Goal: Task Accomplishment & Management: Use online tool/utility

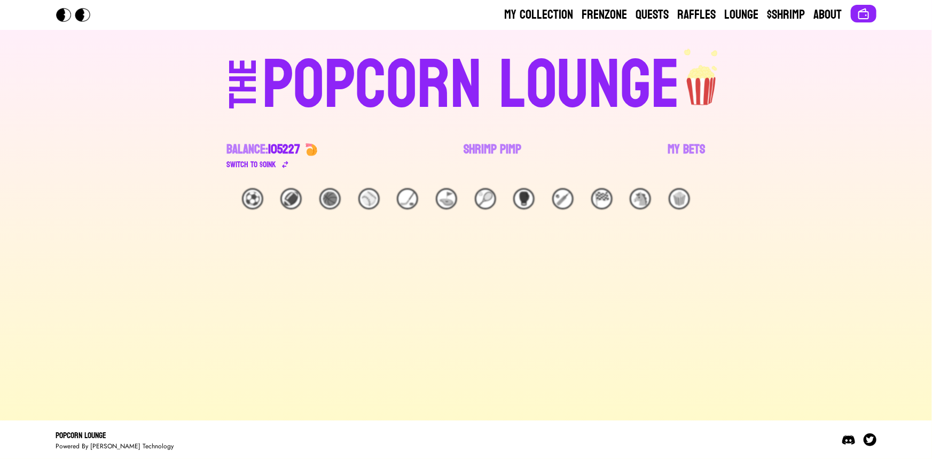
click at [119, 96] on div "My Collection Frenzone Quests Raffles Lounge $Shrimp About THE POPCORN LOUNGE B…" at bounding box center [466, 229] width 932 height 459
click at [472, 142] on link "Shrimp Pimp" at bounding box center [493, 156] width 58 height 30
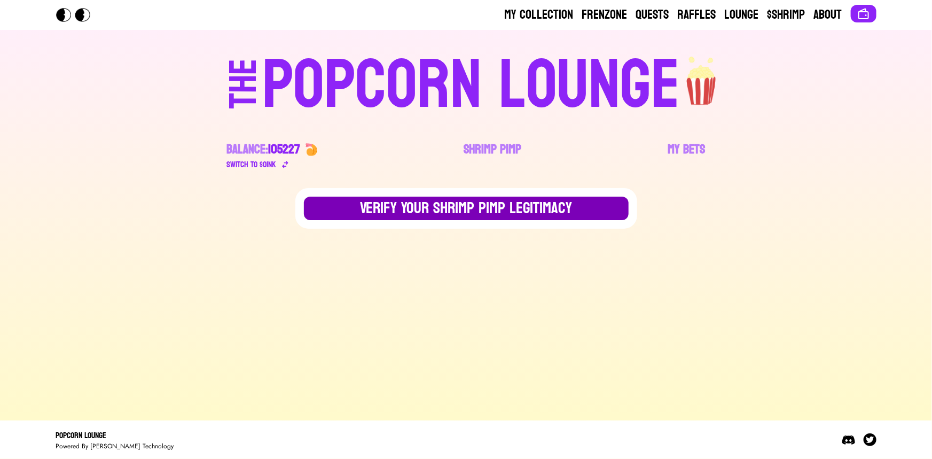
click at [449, 205] on button "Verify Your Shrimp Pimp Legitimacy" at bounding box center [466, 209] width 325 height 24
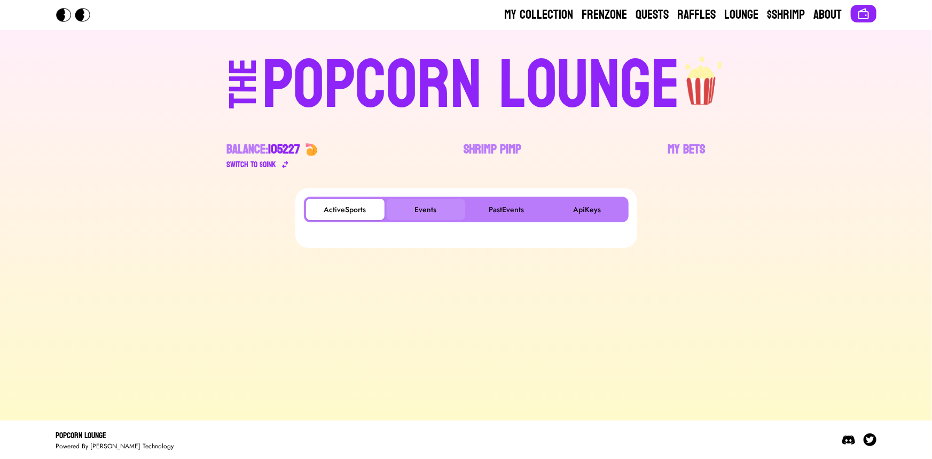
click at [444, 216] on button "Events" at bounding box center [426, 209] width 79 height 21
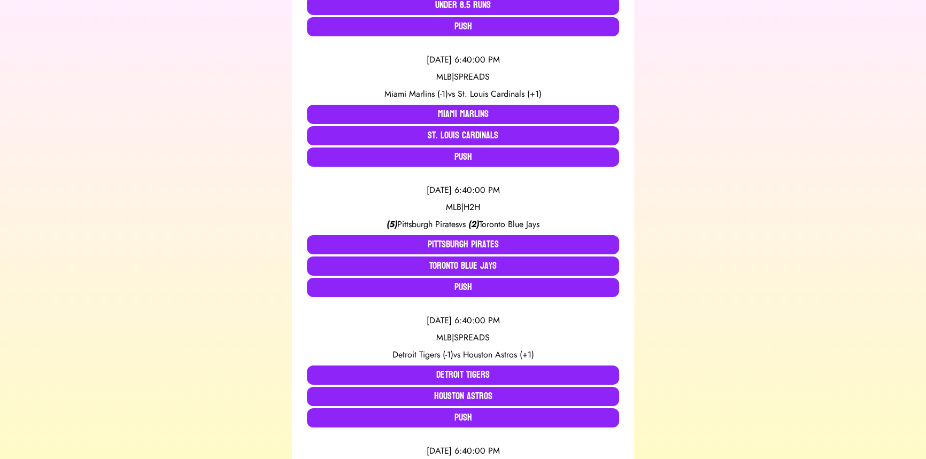
scroll to position [340, 0]
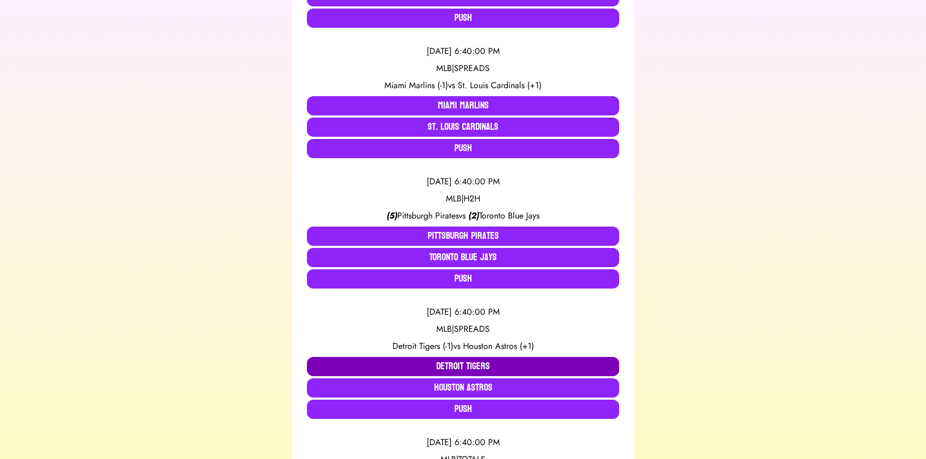
click at [373, 358] on button "Detroit Tigers" at bounding box center [463, 366] width 312 height 19
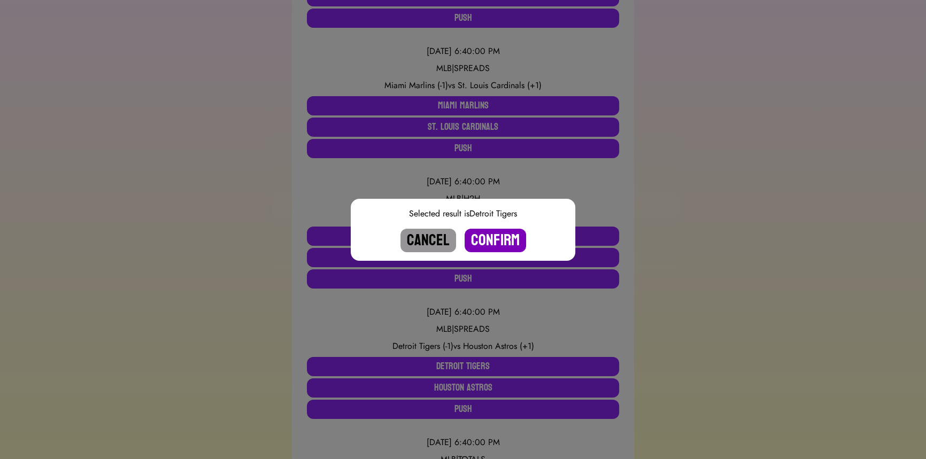
click at [489, 240] on button "Confirm" at bounding box center [494, 241] width 61 height 24
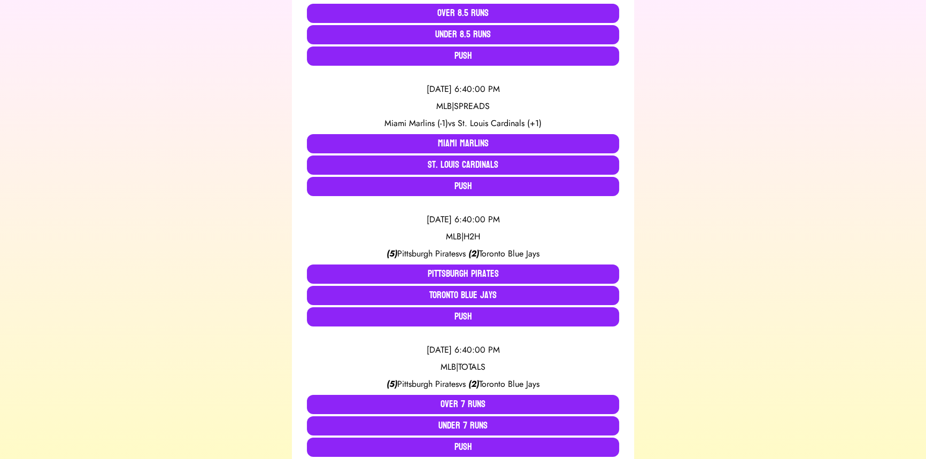
scroll to position [194, 0]
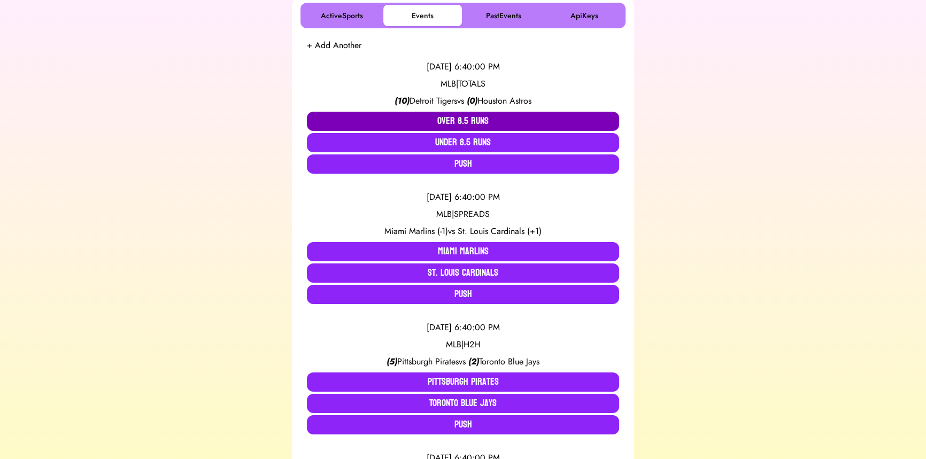
click at [378, 122] on button "Over 8.5 Runs" at bounding box center [463, 121] width 312 height 19
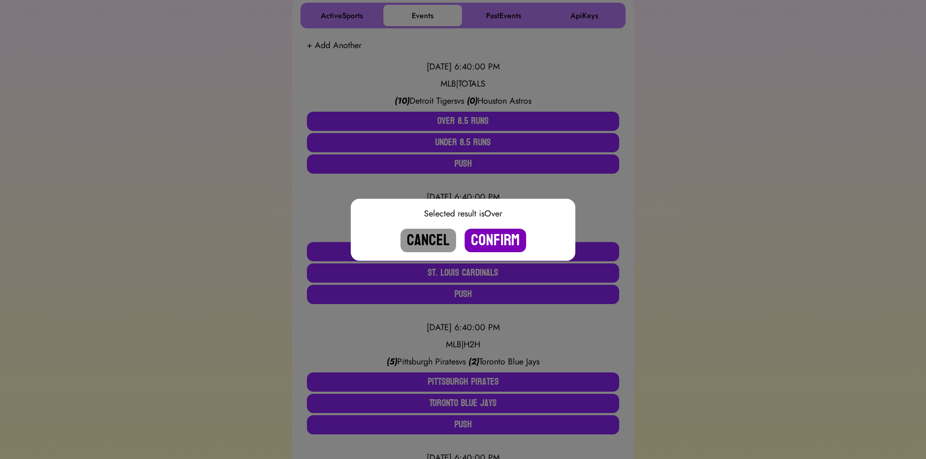
click at [484, 238] on button "Confirm" at bounding box center [494, 241] width 61 height 24
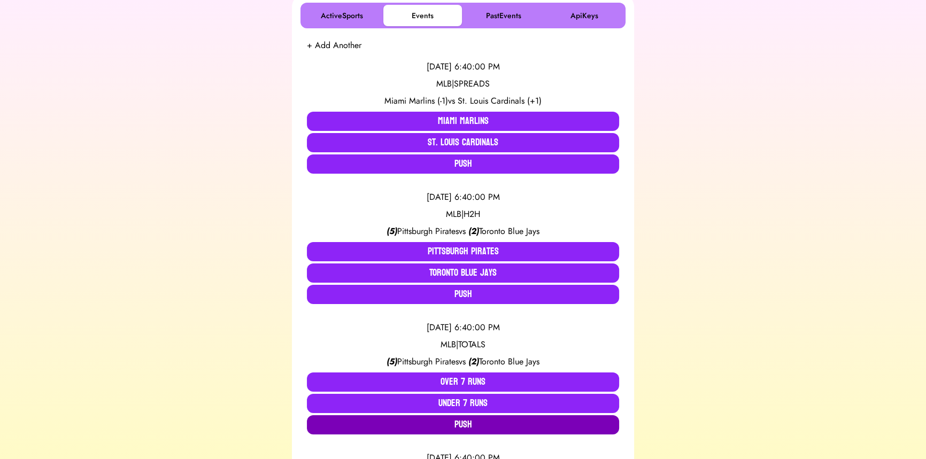
click at [469, 418] on button "Push" at bounding box center [463, 424] width 312 height 19
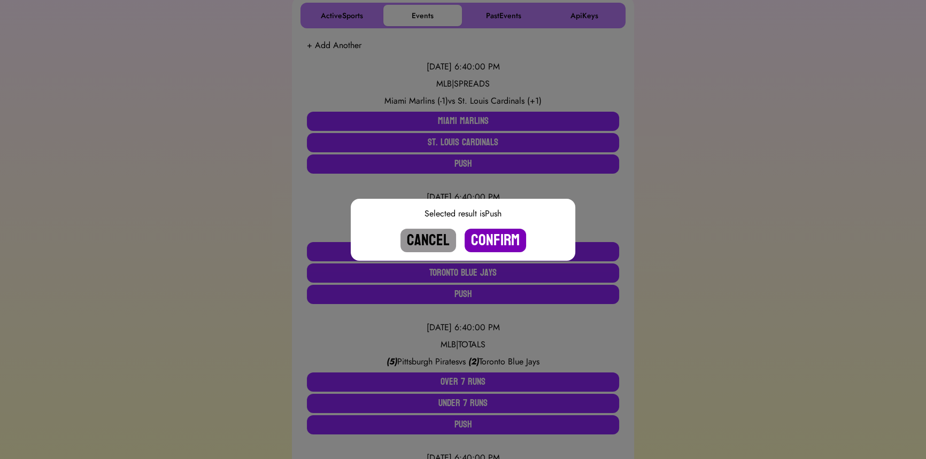
click at [499, 239] on button "Confirm" at bounding box center [494, 241] width 61 height 24
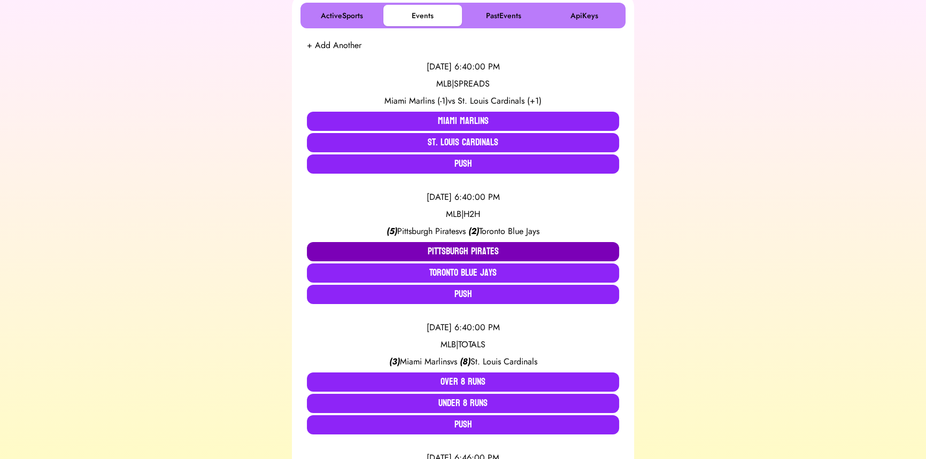
click at [422, 247] on button "Pittsburgh Pirates" at bounding box center [463, 251] width 312 height 19
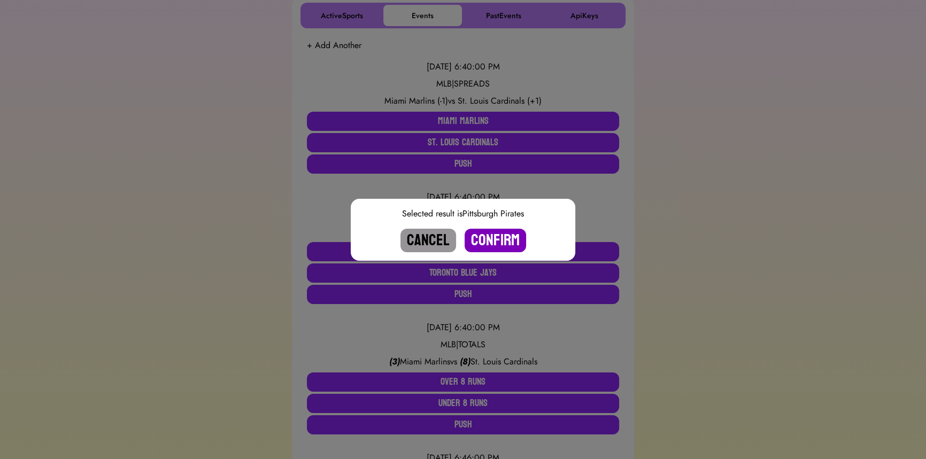
click at [495, 236] on button "Confirm" at bounding box center [494, 241] width 61 height 24
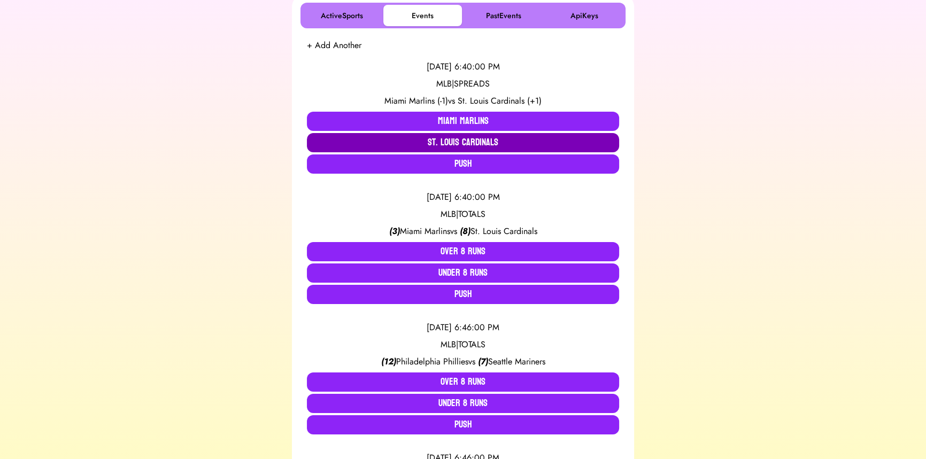
click at [488, 137] on button "St. Louis Cardinals" at bounding box center [463, 142] width 312 height 19
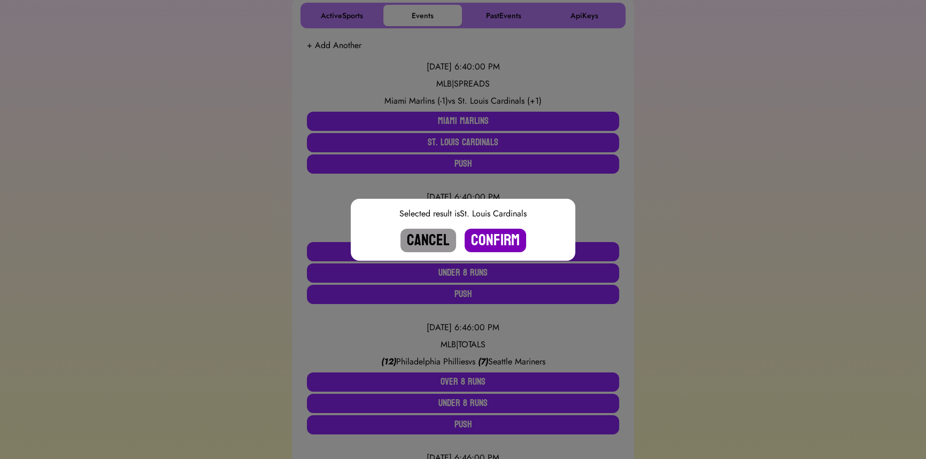
click at [497, 236] on button "Confirm" at bounding box center [494, 241] width 61 height 24
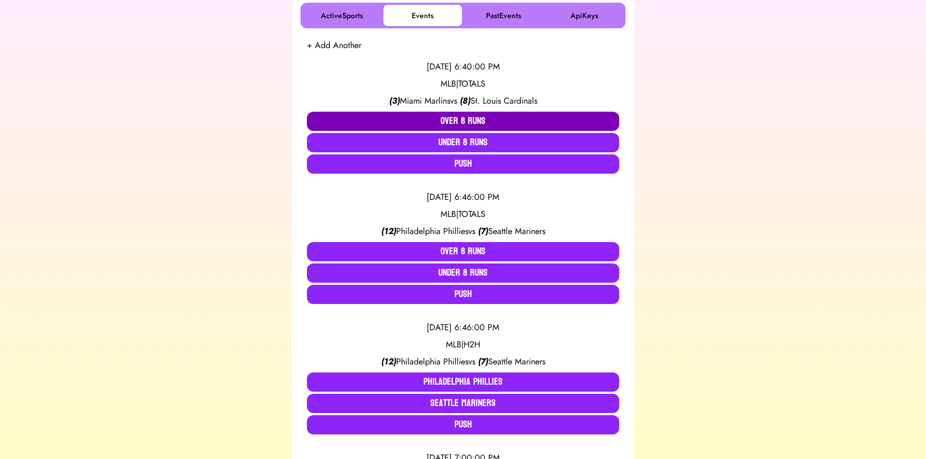
click at [471, 122] on button "Over 8 Runs" at bounding box center [463, 121] width 312 height 19
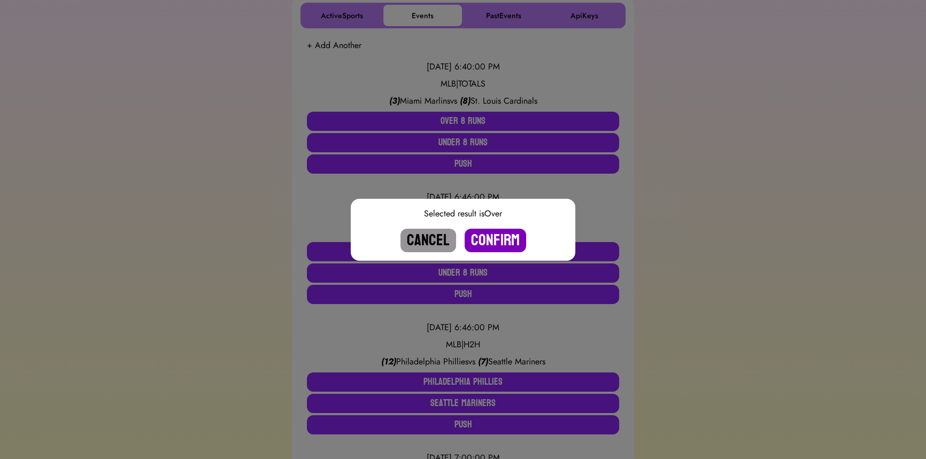
click at [491, 237] on button "Confirm" at bounding box center [494, 241] width 61 height 24
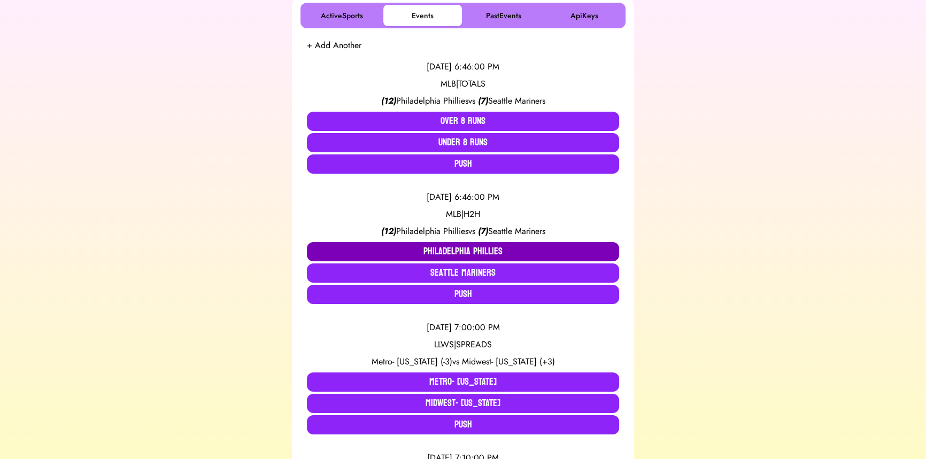
click at [476, 246] on button "Philadelphia Phillies" at bounding box center [463, 251] width 312 height 19
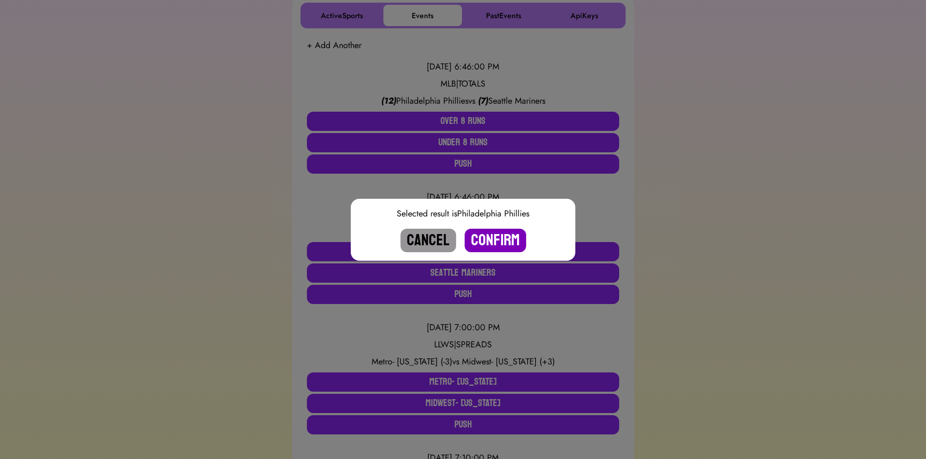
click at [497, 231] on button "Confirm" at bounding box center [494, 241] width 61 height 24
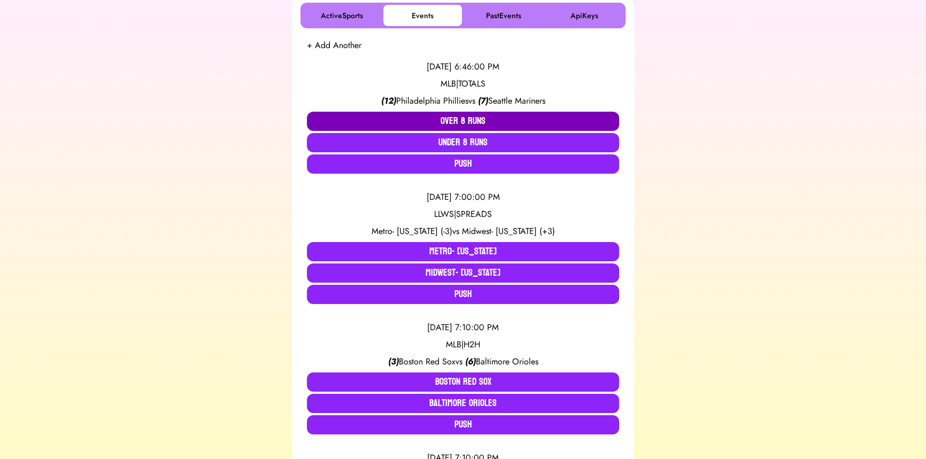
click at [447, 117] on button "Over 8 Runs" at bounding box center [463, 121] width 312 height 19
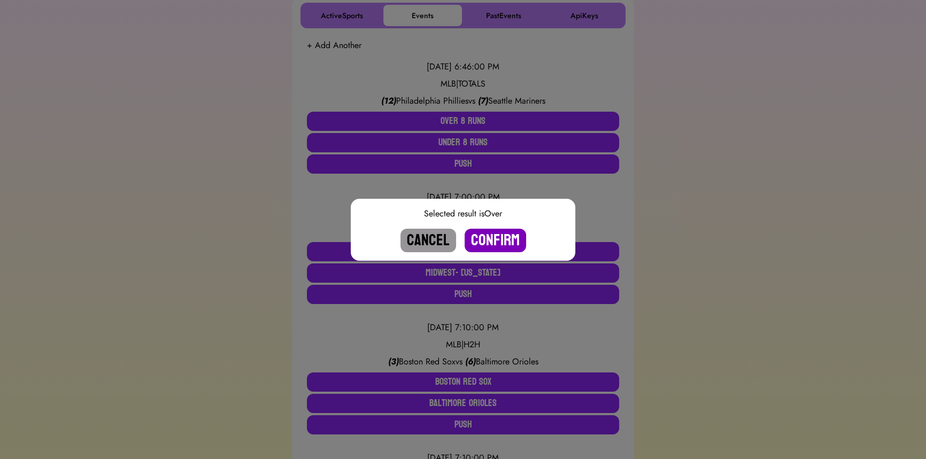
click at [489, 231] on button "Confirm" at bounding box center [494, 241] width 61 height 24
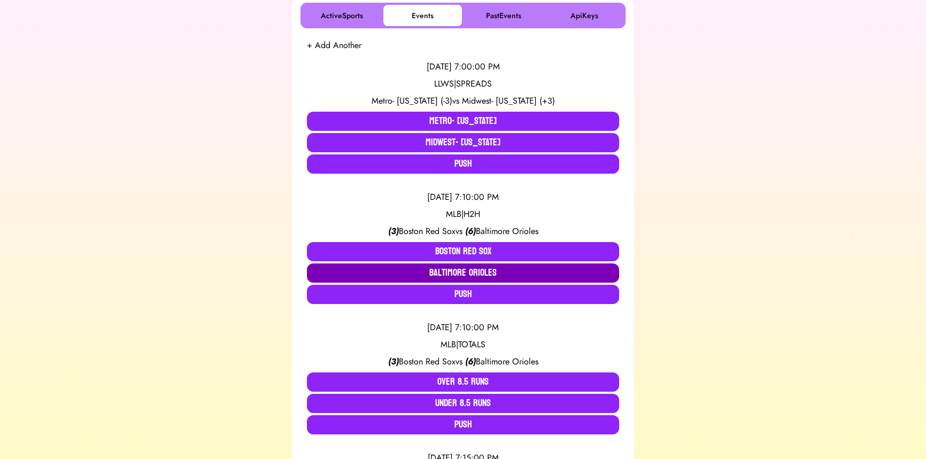
click at [423, 272] on button "Baltimore Orioles" at bounding box center [463, 272] width 312 height 19
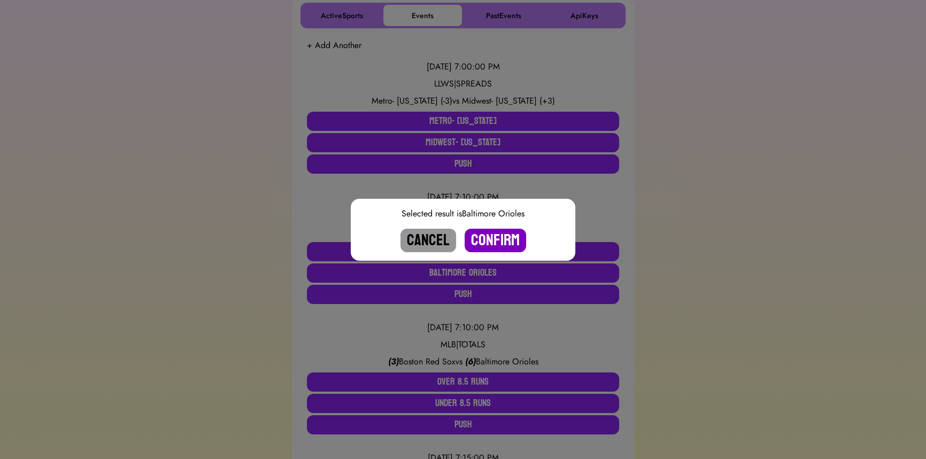
click at [502, 242] on button "Confirm" at bounding box center [494, 241] width 61 height 24
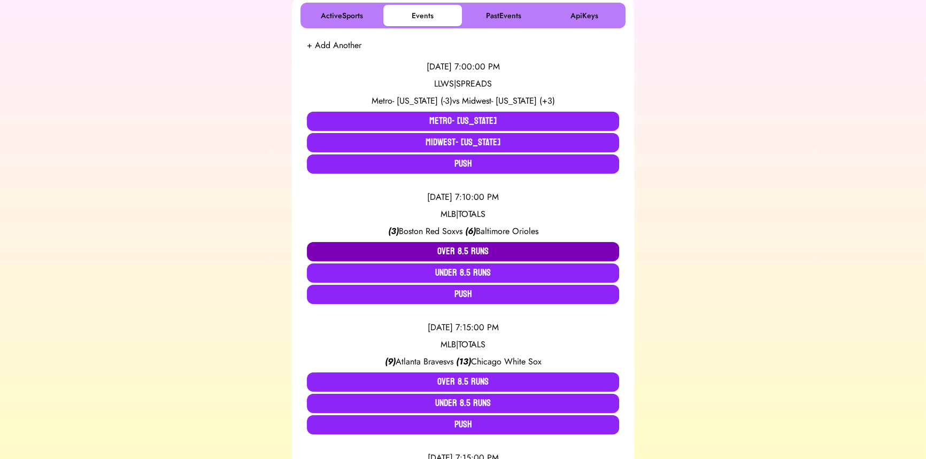
click at [454, 244] on button "Over 8.5 Runs" at bounding box center [463, 251] width 312 height 19
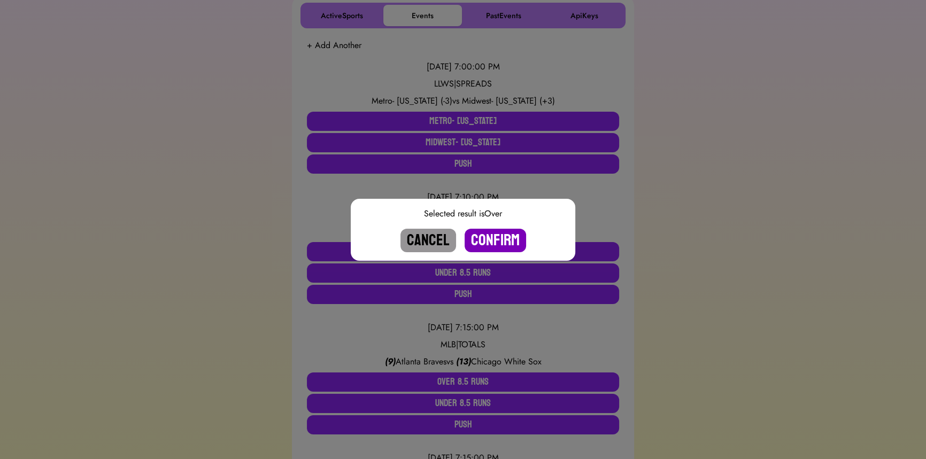
click at [504, 244] on button "Confirm" at bounding box center [494, 241] width 61 height 24
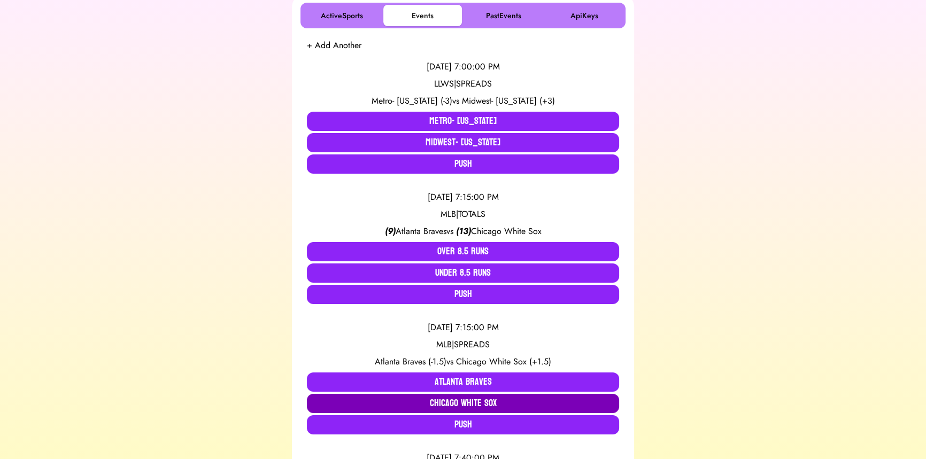
click at [502, 399] on button "Chicago White Sox" at bounding box center [463, 403] width 312 height 19
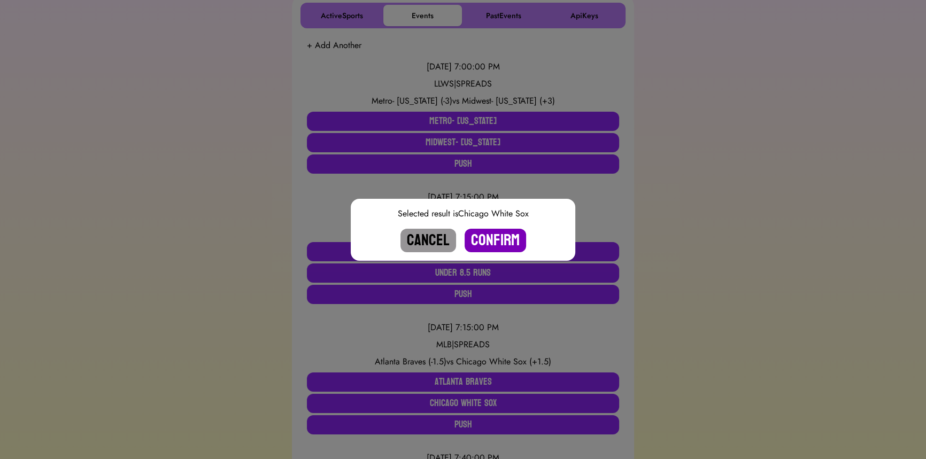
click at [516, 235] on button "Confirm" at bounding box center [494, 241] width 61 height 24
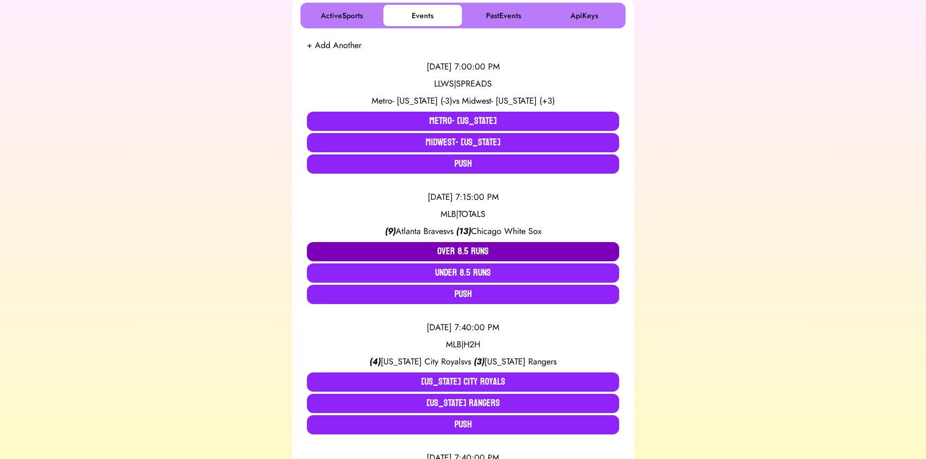
click at [473, 246] on button "Over 8.5 Runs" at bounding box center [463, 251] width 312 height 19
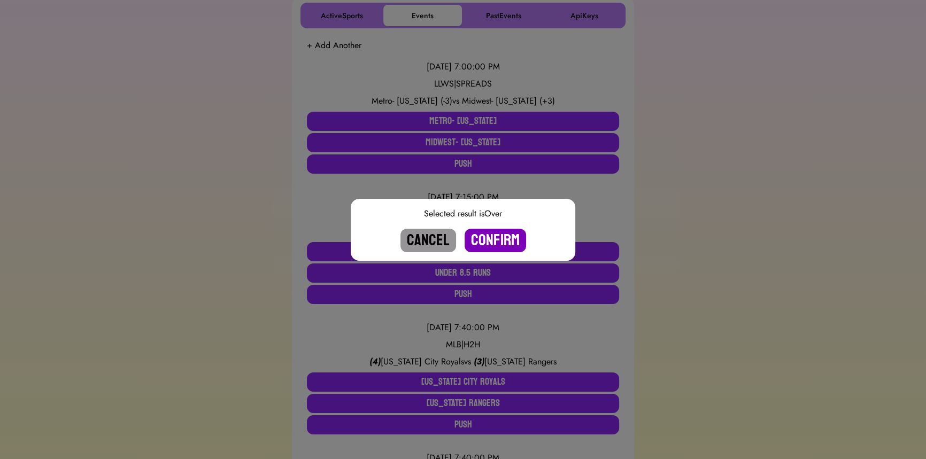
click at [496, 241] on button "Confirm" at bounding box center [494, 241] width 61 height 24
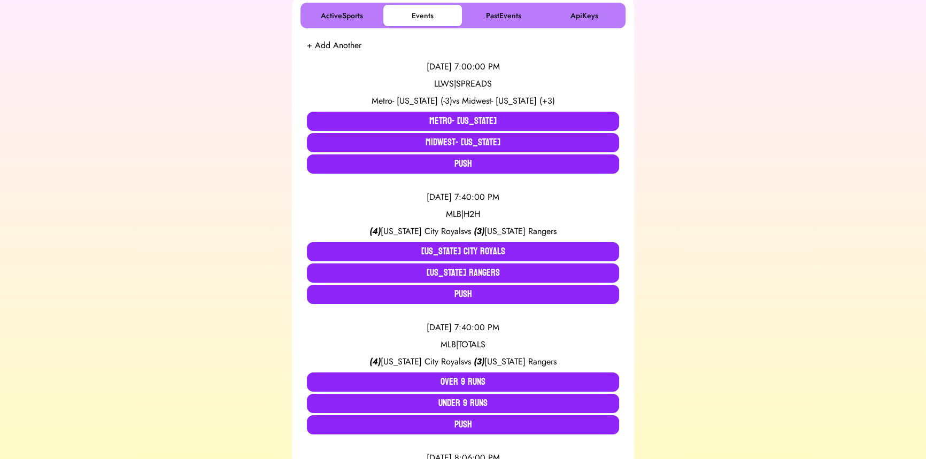
click at [496, 242] on button "Kansas City Royals" at bounding box center [463, 251] width 312 height 19
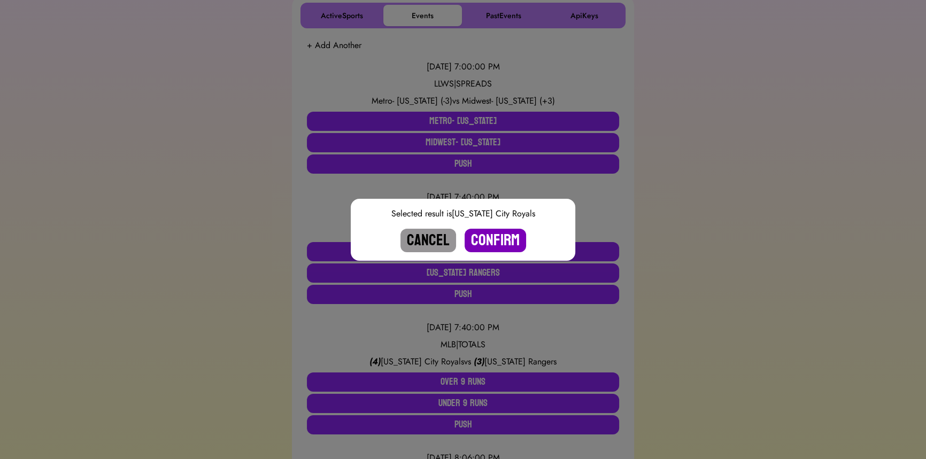
click at [499, 237] on button "Confirm" at bounding box center [494, 241] width 61 height 24
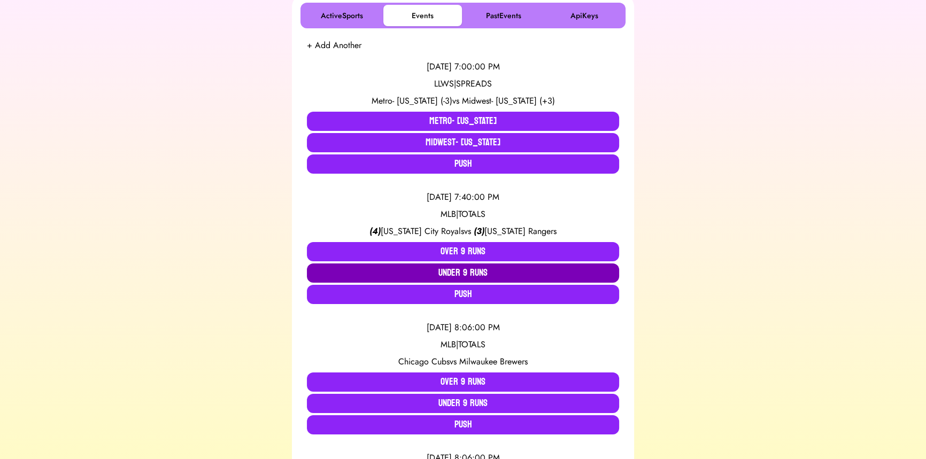
click at [485, 274] on button "Under 9 Runs" at bounding box center [463, 272] width 312 height 19
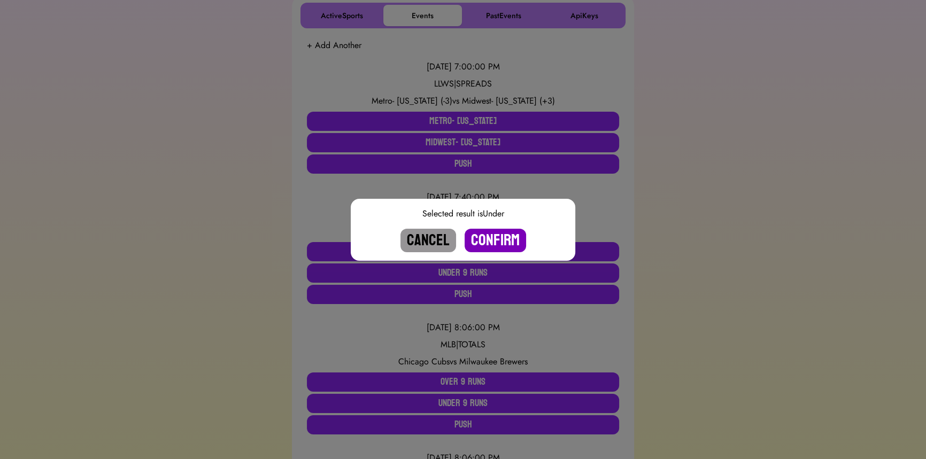
click at [496, 240] on button "Confirm" at bounding box center [494, 241] width 61 height 24
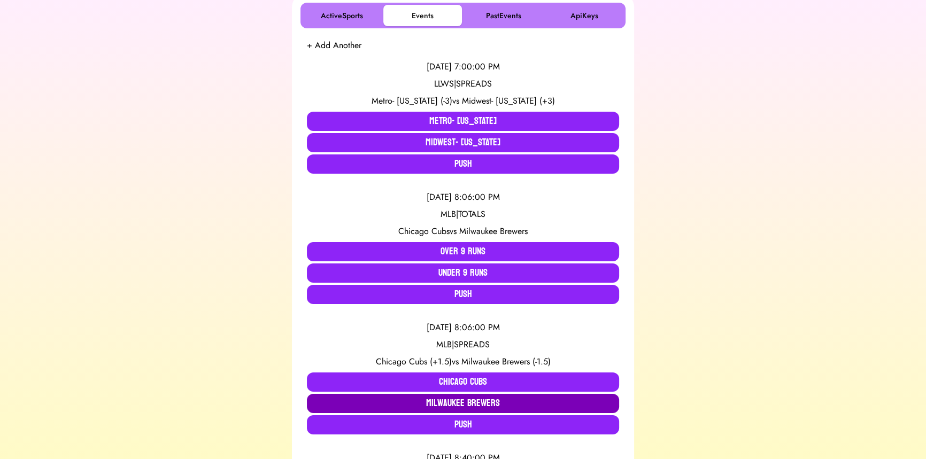
click at [460, 403] on button "Milwaukee Brewers" at bounding box center [463, 403] width 312 height 19
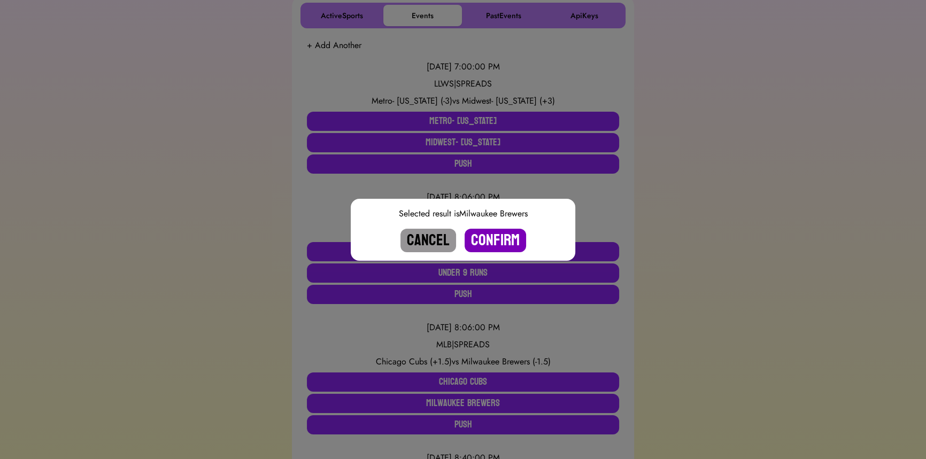
click at [503, 248] on button "Confirm" at bounding box center [494, 241] width 61 height 24
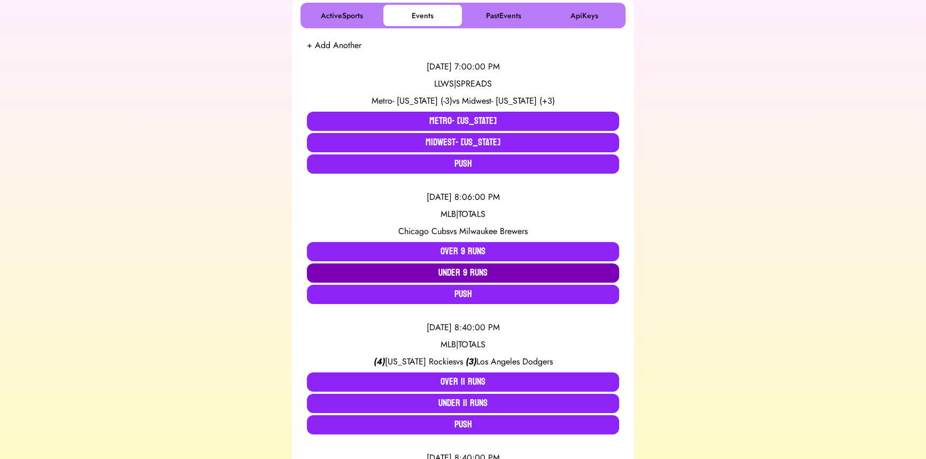
click at [469, 275] on button "Under 9 Runs" at bounding box center [463, 272] width 312 height 19
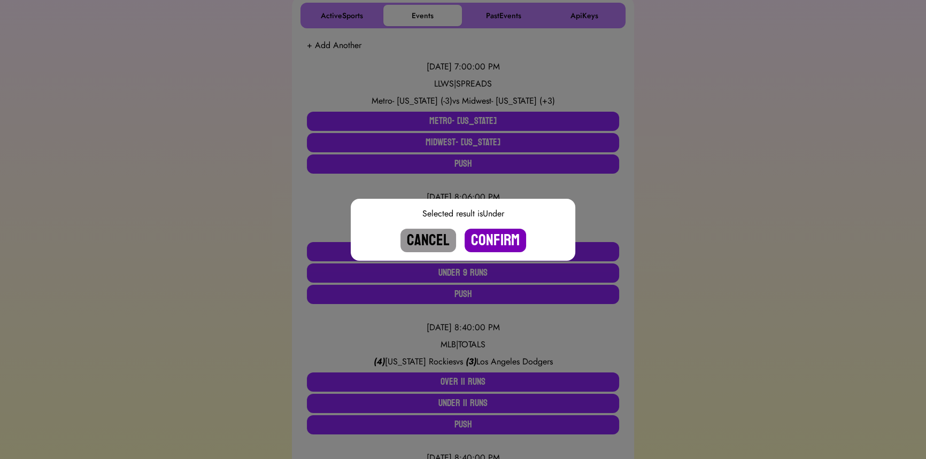
click at [503, 238] on button "Confirm" at bounding box center [494, 241] width 61 height 24
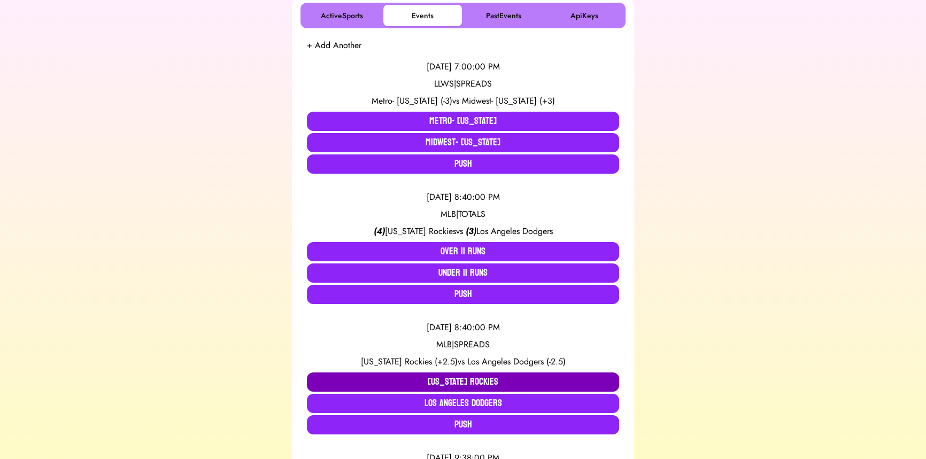
click at [421, 372] on button "Colorado Rockies" at bounding box center [463, 381] width 312 height 19
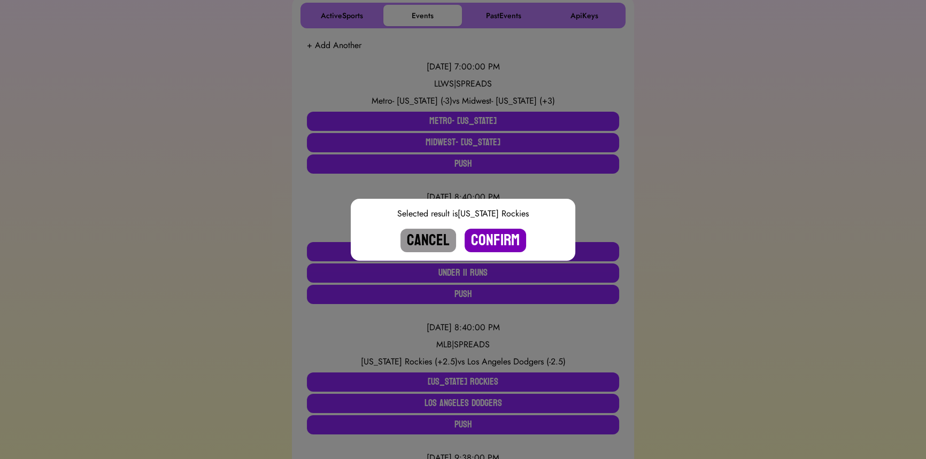
click at [496, 234] on button "Confirm" at bounding box center [494, 241] width 61 height 24
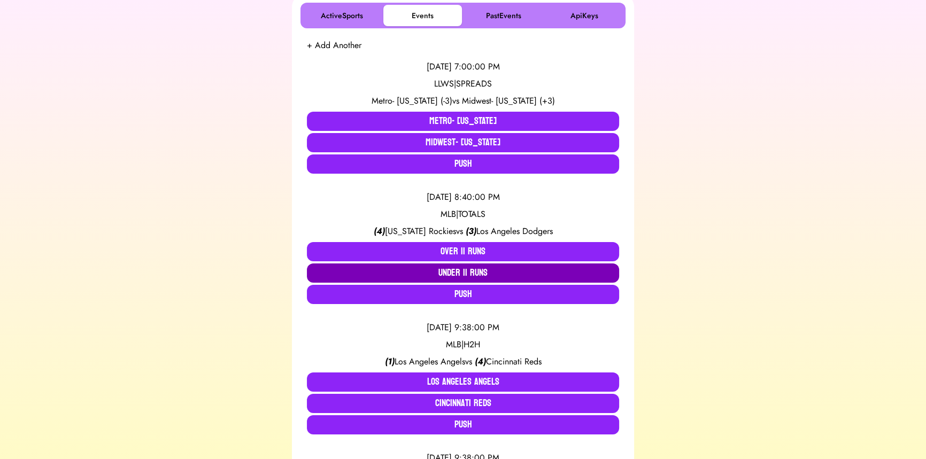
click at [454, 272] on button "Under 11 Runs" at bounding box center [463, 272] width 312 height 19
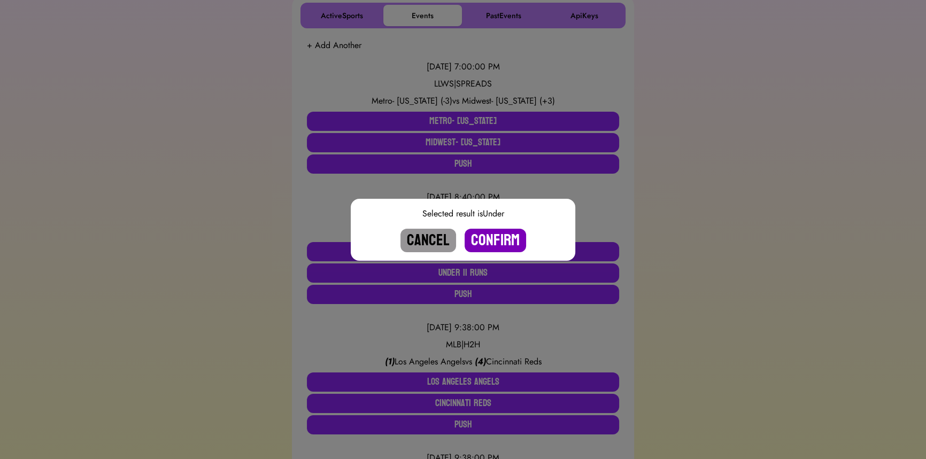
click at [491, 237] on button "Confirm" at bounding box center [494, 241] width 61 height 24
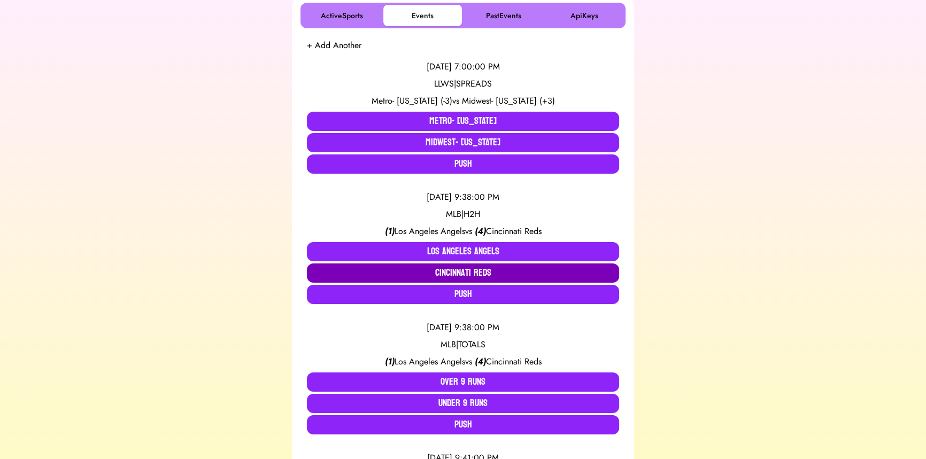
click at [484, 266] on button "Cincinnati Reds" at bounding box center [463, 272] width 312 height 19
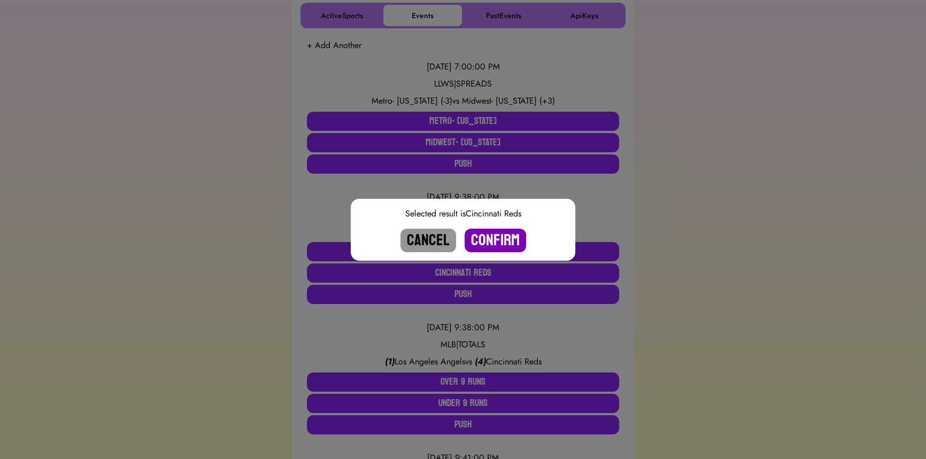
click at [493, 236] on button "Confirm" at bounding box center [494, 241] width 61 height 24
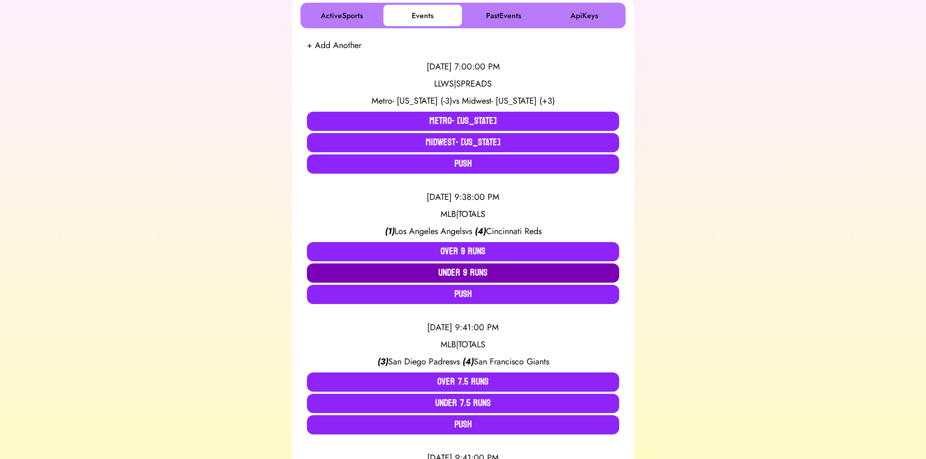
click at [475, 272] on button "Under 9 Runs" at bounding box center [463, 272] width 312 height 19
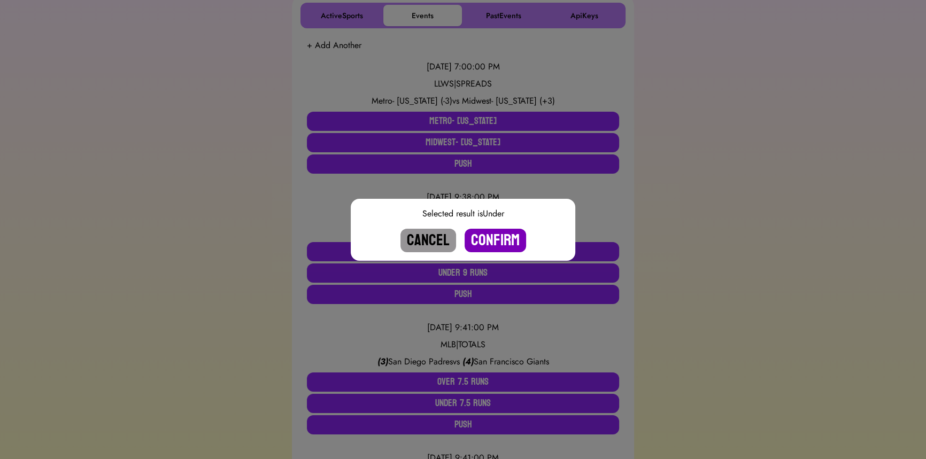
click at [507, 238] on button "Confirm" at bounding box center [494, 241] width 61 height 24
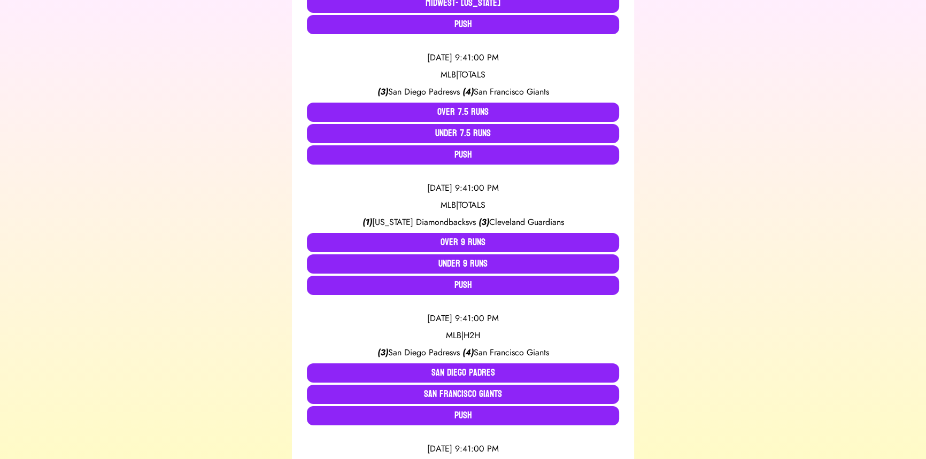
scroll to position [340, 0]
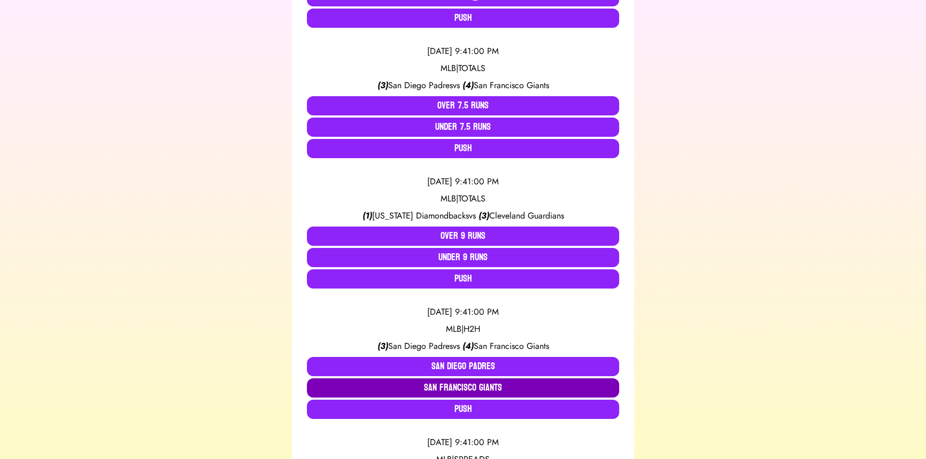
click at [452, 385] on button "San Francisco Giants" at bounding box center [463, 387] width 312 height 19
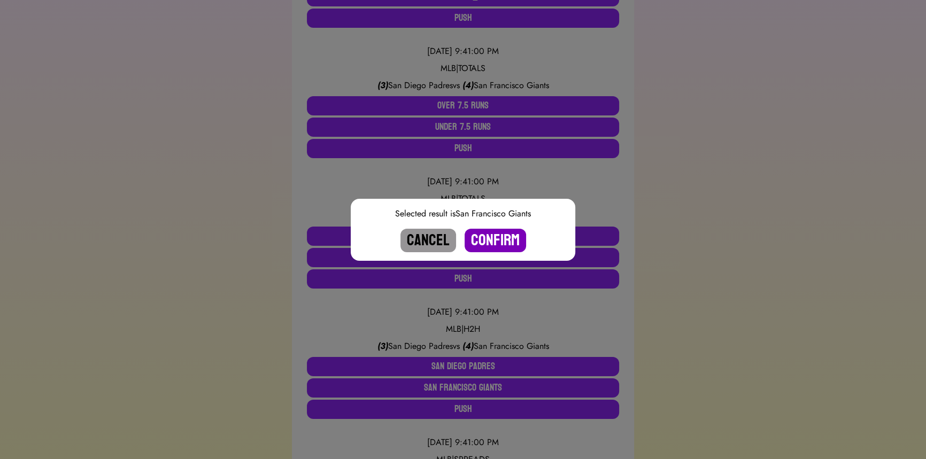
click at [482, 247] on button "Confirm" at bounding box center [494, 241] width 61 height 24
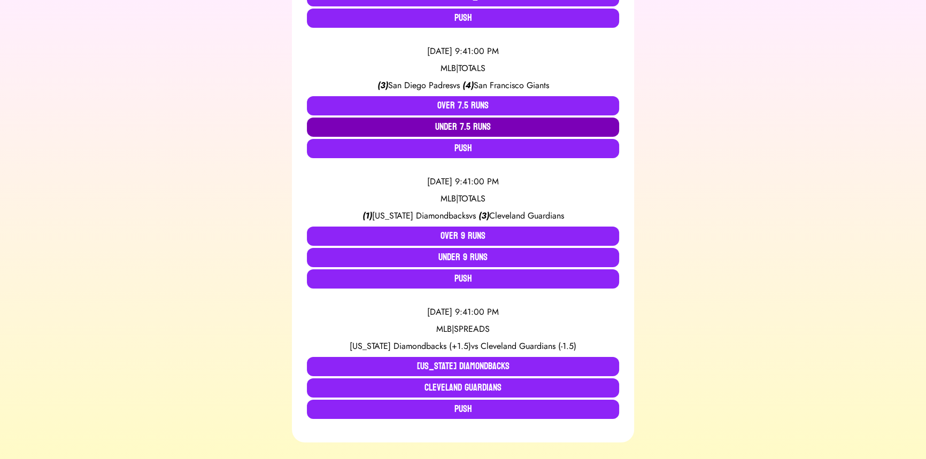
click at [449, 130] on button "Under 7.5 Runs" at bounding box center [463, 127] width 312 height 19
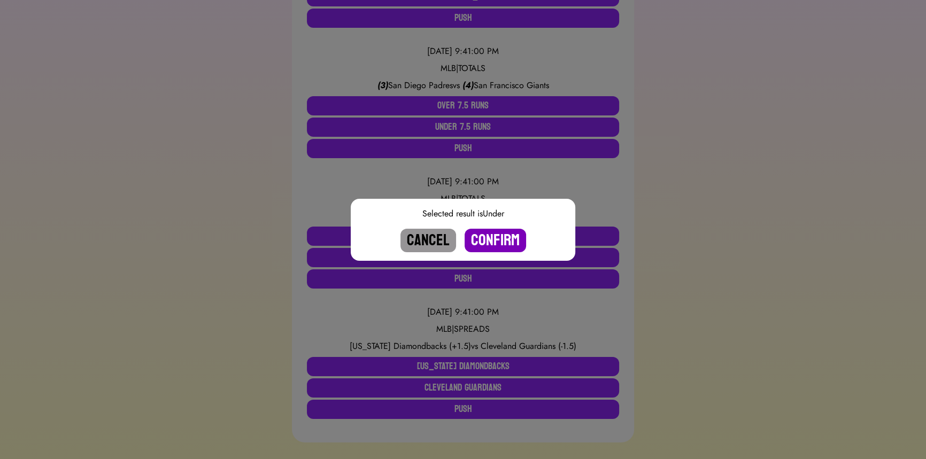
click at [492, 238] on button "Confirm" at bounding box center [494, 241] width 61 height 24
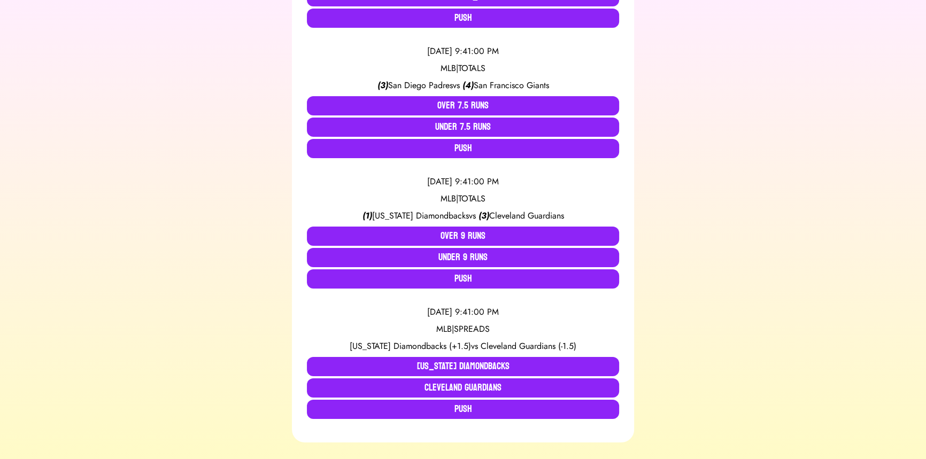
scroll to position [248, 0]
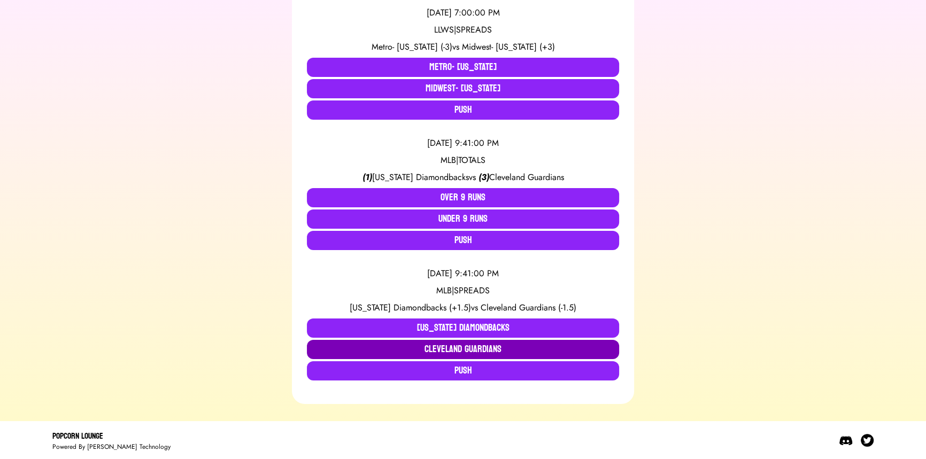
click at [481, 347] on button "Cleveland Guardians" at bounding box center [463, 349] width 312 height 19
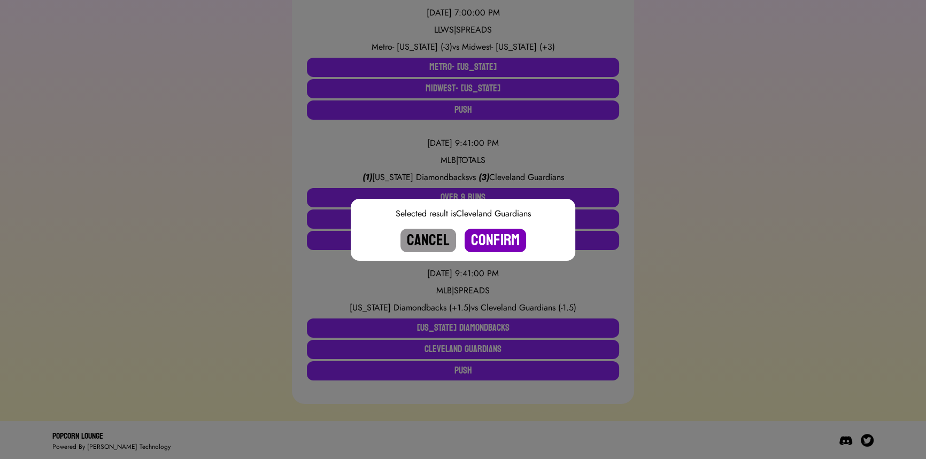
click at [496, 243] on button "Confirm" at bounding box center [494, 241] width 61 height 24
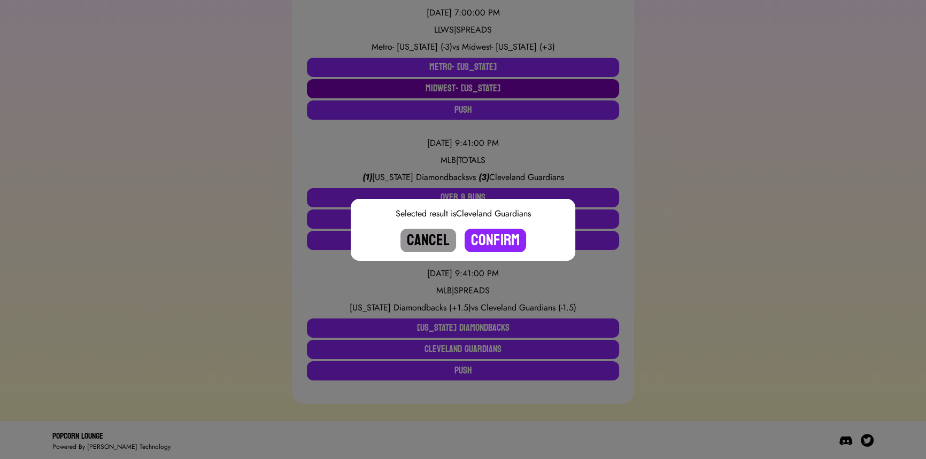
scroll to position [118, 0]
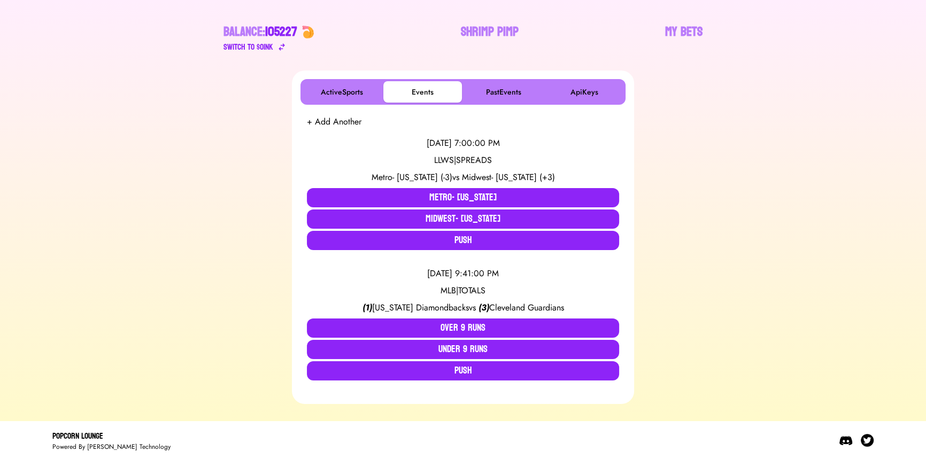
drag, startPoint x: 472, startPoint y: 220, endPoint x: 301, endPoint y: 278, distance: 180.6
click at [301, 278] on div "+ Add Another 8/18/2025, 7:00:00 PM LLWS | SPREADS Metro- Connecticut (-3) vs M…" at bounding box center [462, 252] width 325 height 286
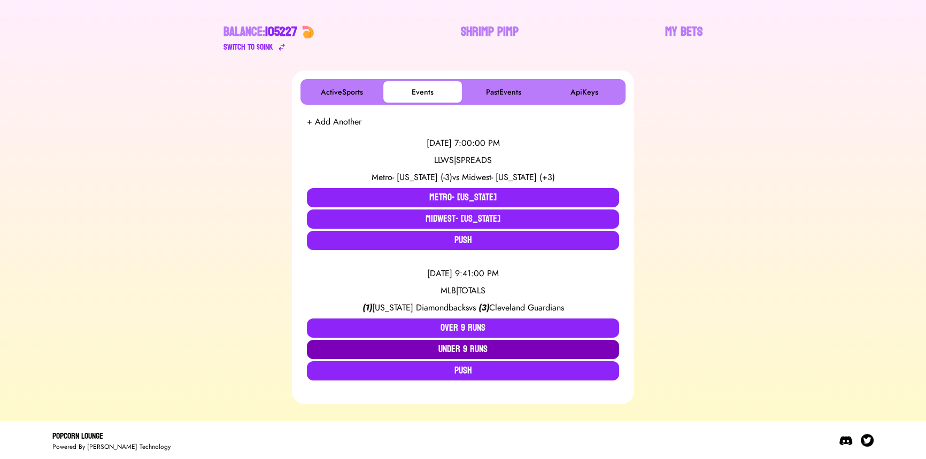
click at [460, 349] on button "Under 9 Runs" at bounding box center [463, 349] width 312 height 19
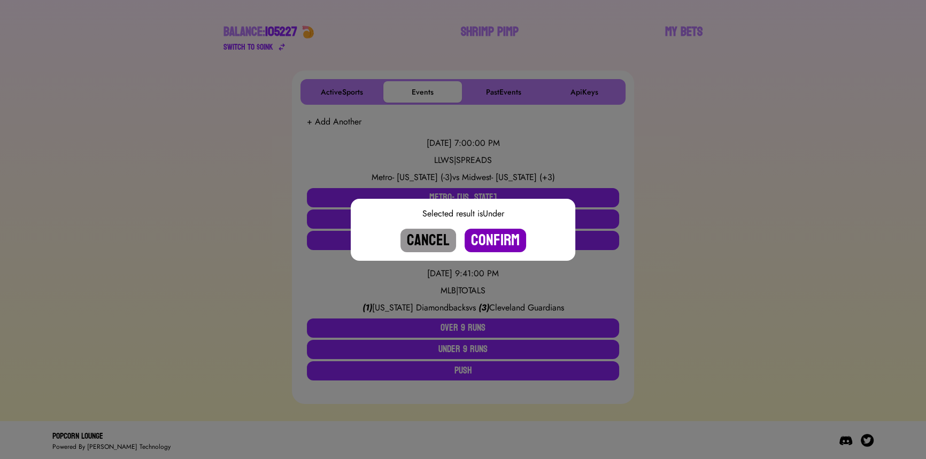
click at [488, 240] on button "Confirm" at bounding box center [494, 241] width 61 height 24
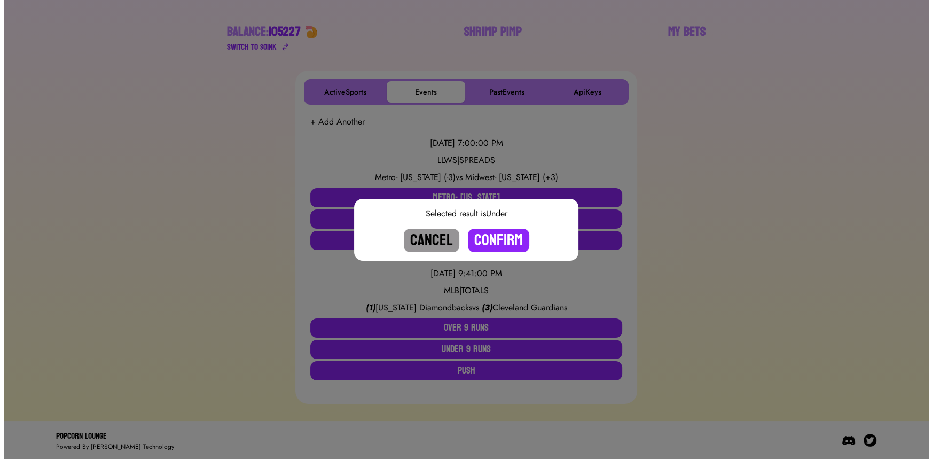
scroll to position [0, 0]
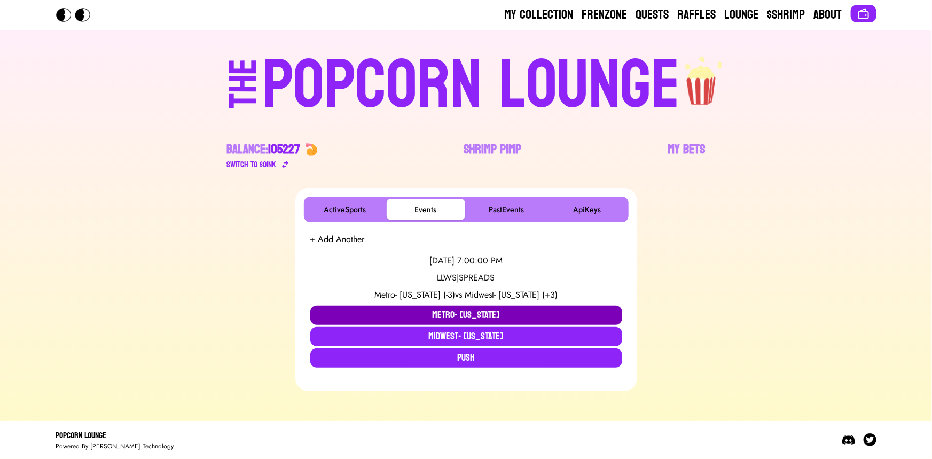
click at [404, 312] on button "Metro- Connecticut" at bounding box center [466, 315] width 312 height 19
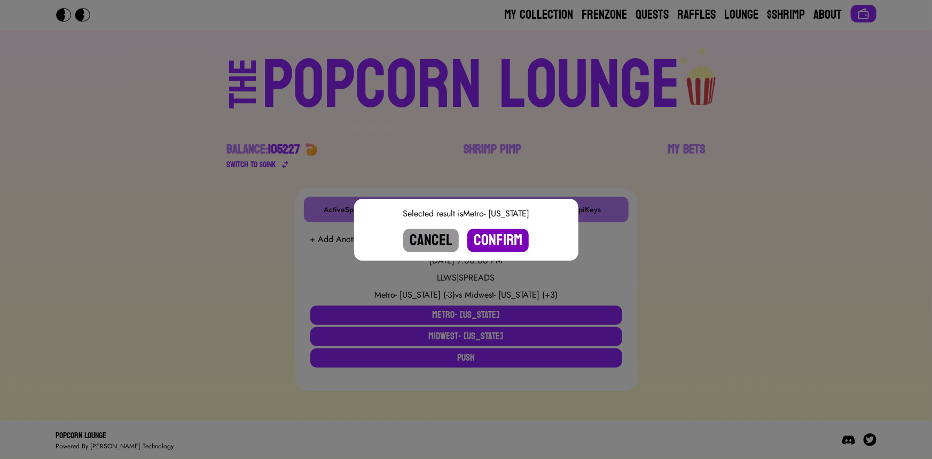
click at [496, 238] on button "Confirm" at bounding box center [498, 241] width 61 height 24
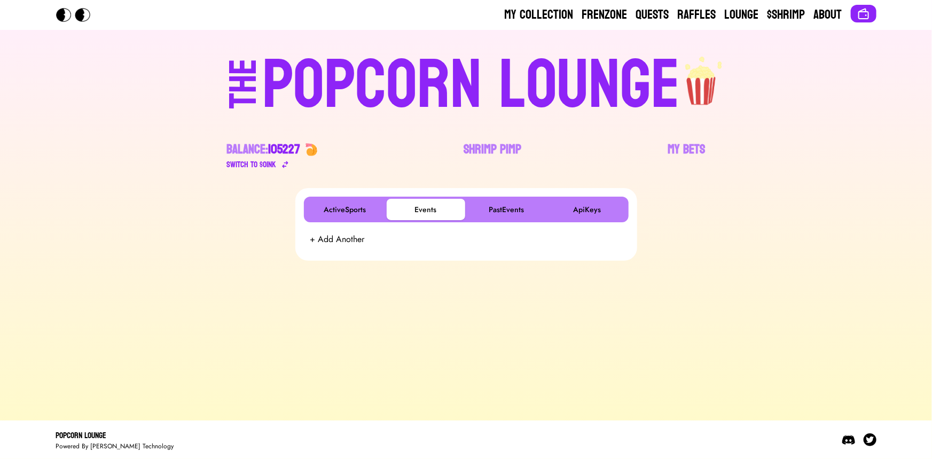
click at [366, 76] on div "POPCORN LOUNGE" at bounding box center [471, 85] width 418 height 68
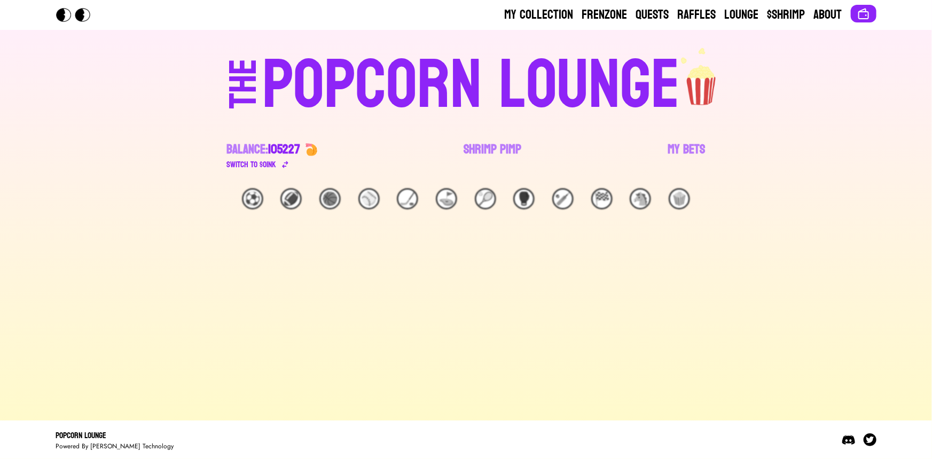
click at [694, 151] on link "My Bets" at bounding box center [686, 156] width 37 height 30
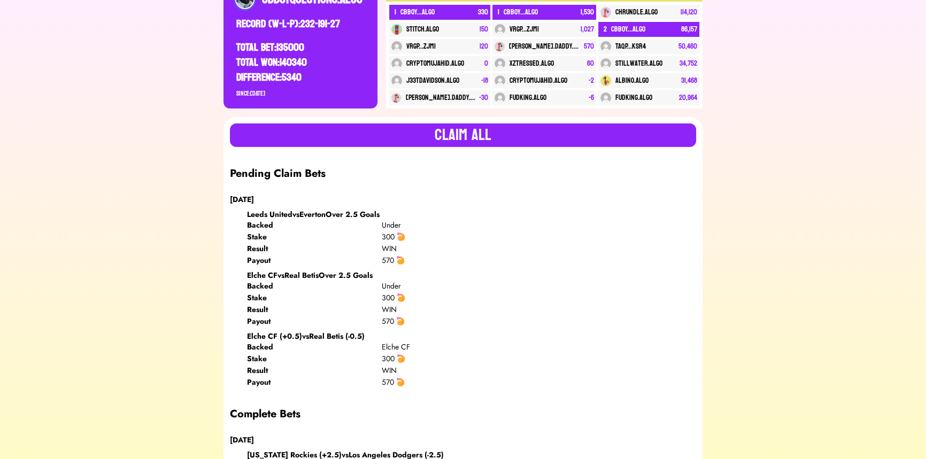
scroll to position [340, 0]
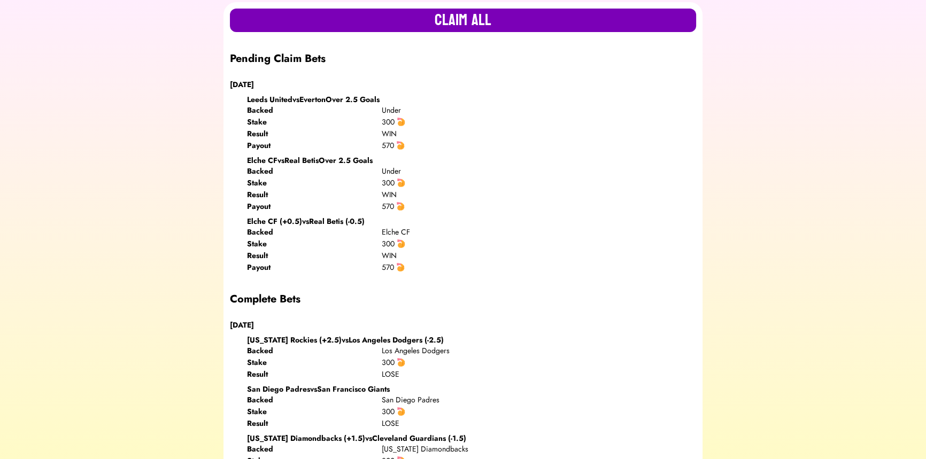
click at [363, 18] on button "Claim all" at bounding box center [463, 21] width 466 height 24
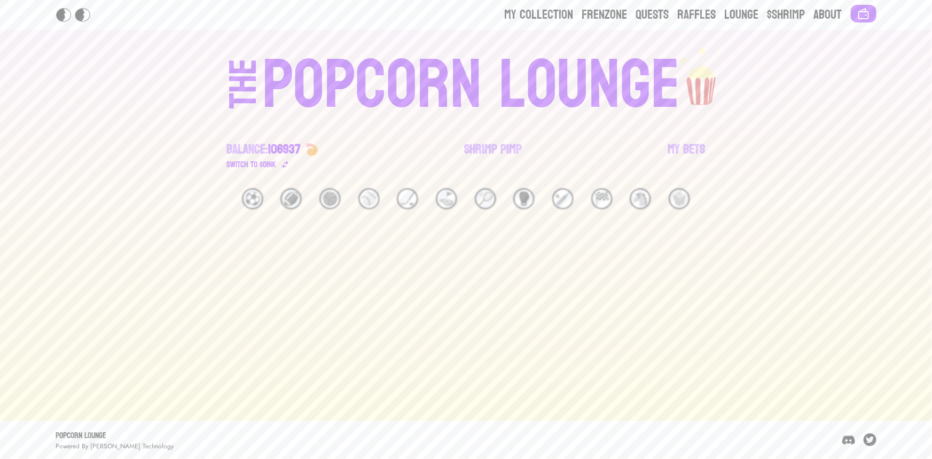
click at [396, 92] on div "POPCORN LOUNGE" at bounding box center [471, 85] width 418 height 68
